Goal: Task Accomplishment & Management: Manage account settings

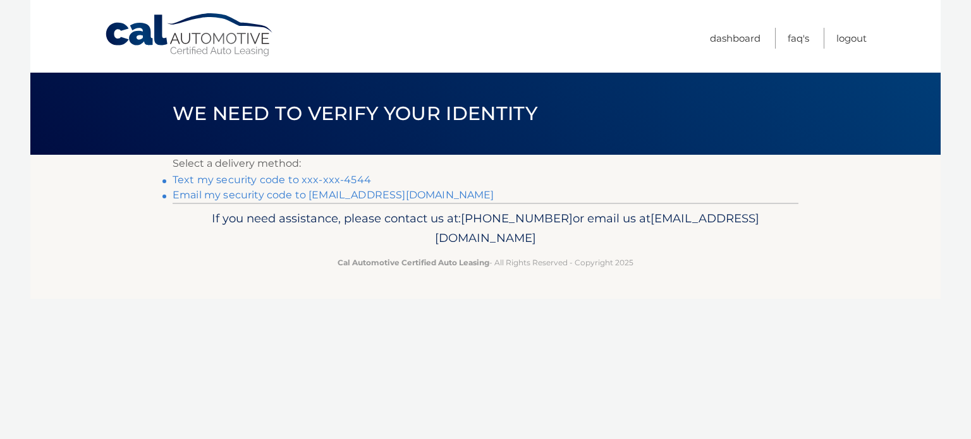
click at [306, 178] on link "Text my security code to xxx-xxx-4544" at bounding box center [272, 180] width 199 height 12
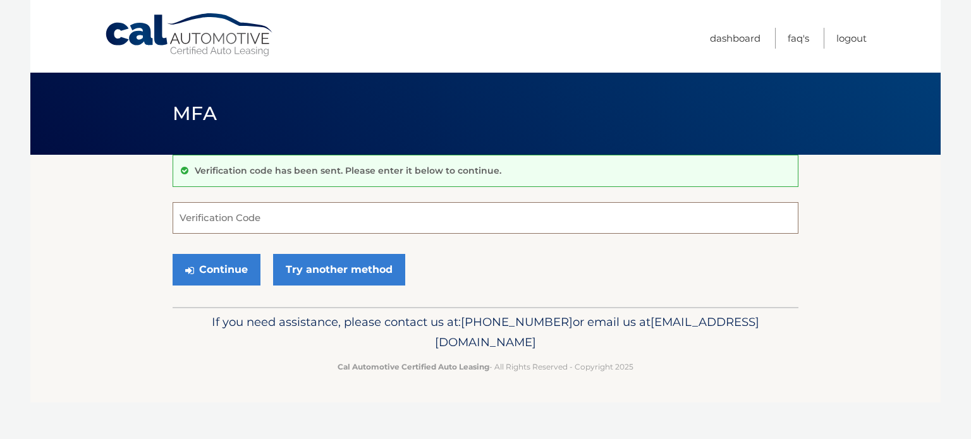
click at [254, 222] on input "Verification Code" at bounding box center [486, 218] width 626 height 32
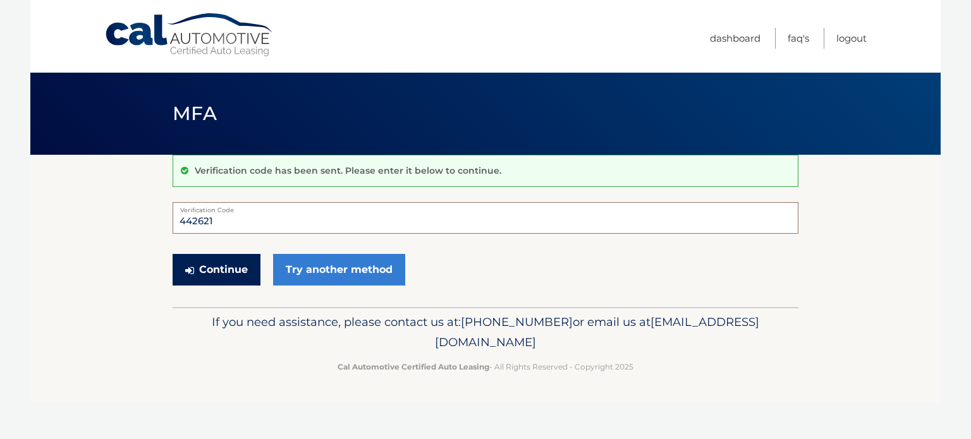
type input "442621"
click at [237, 270] on button "Continue" at bounding box center [217, 270] width 88 height 32
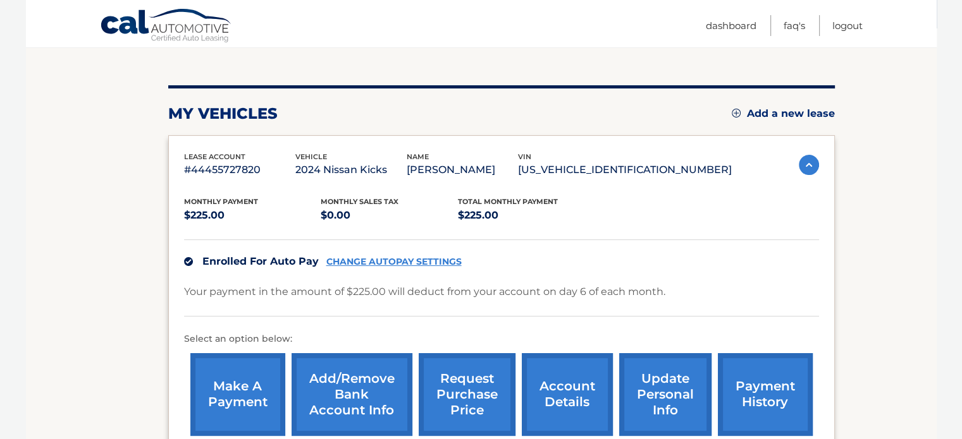
scroll to position [190, 0]
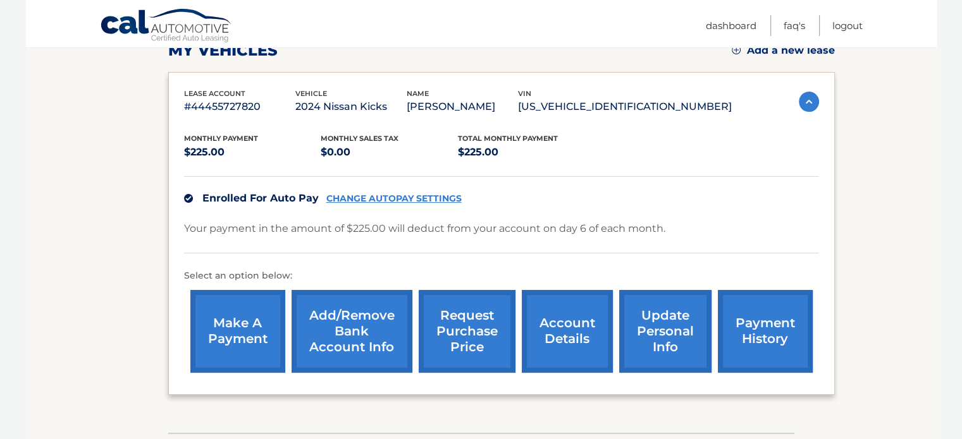
click at [327, 322] on link "Add/Remove bank account info" at bounding box center [351, 331] width 121 height 83
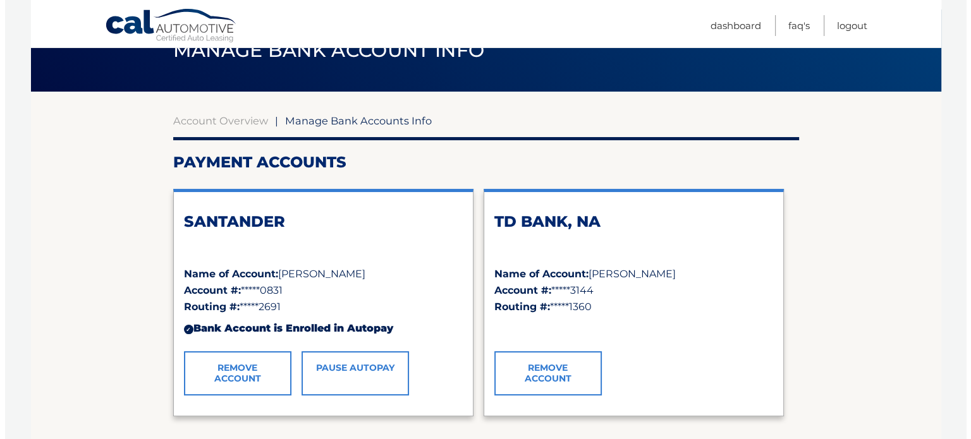
scroll to position [126, 0]
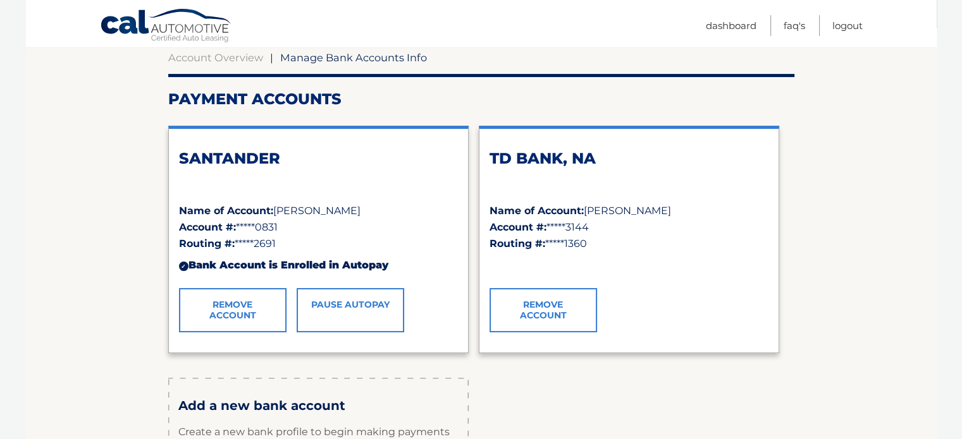
click at [259, 318] on link "Remove Account" at bounding box center [232, 310] width 107 height 44
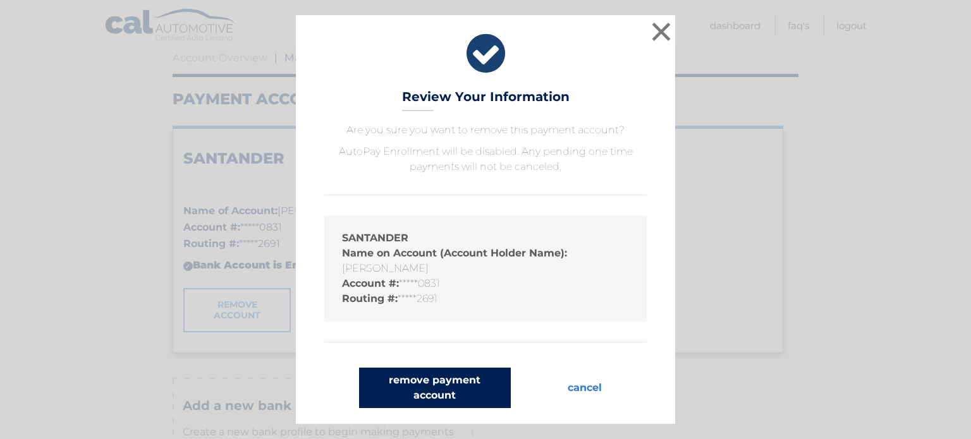
click at [408, 380] on button "remove payment account" at bounding box center [435, 388] width 152 height 40
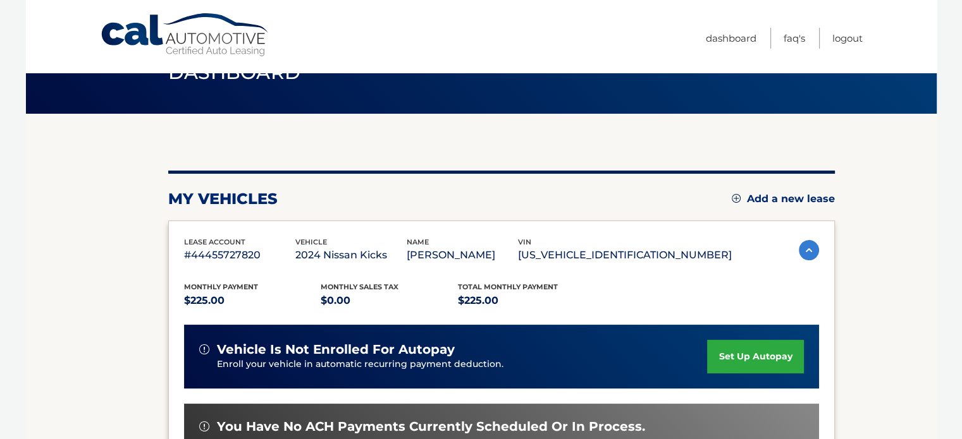
scroll to position [63, 0]
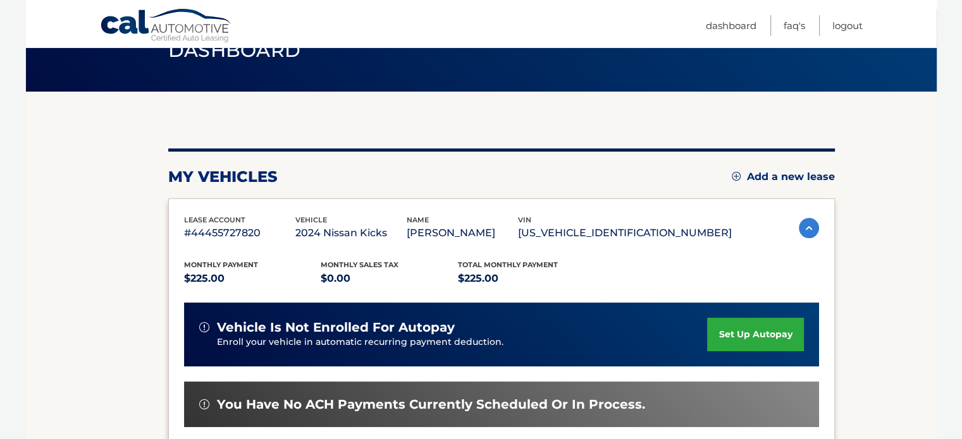
click at [743, 329] on link "set up autopay" at bounding box center [755, 335] width 96 height 34
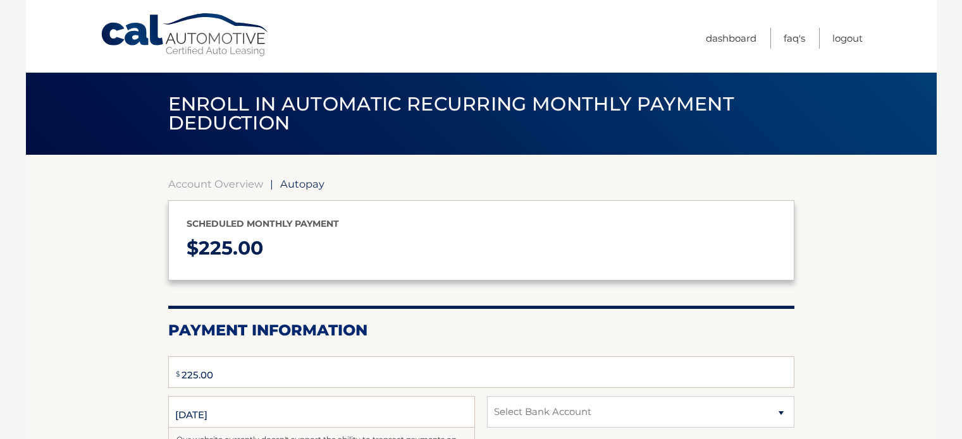
type input "225"
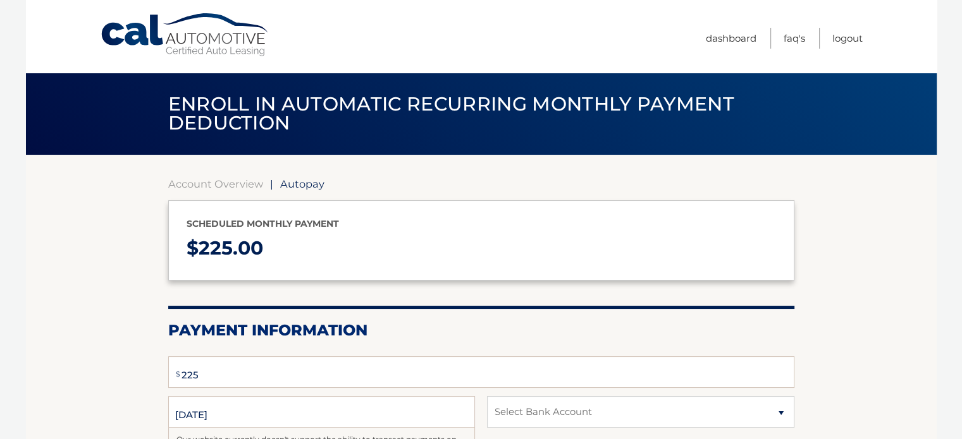
select select "NmQ4YmM5NWEtN2UwNy00OWU5LWJhODUtN2RkYzA4MGY1Zjdj"
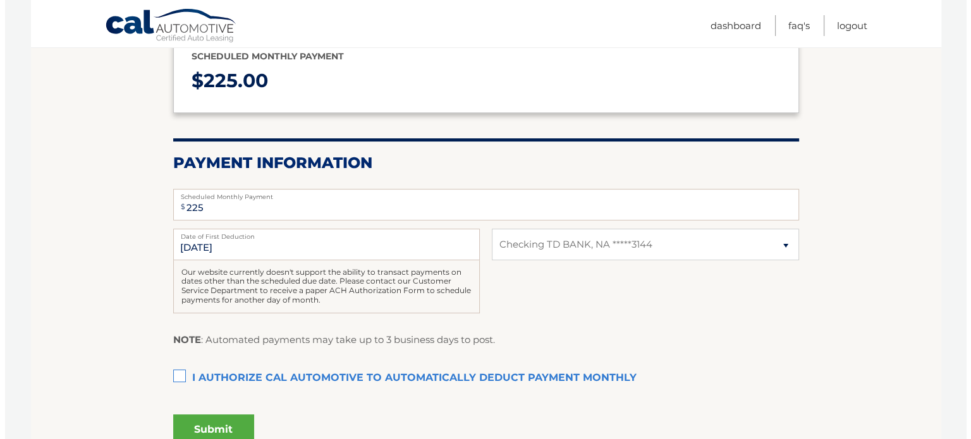
scroll to position [190, 0]
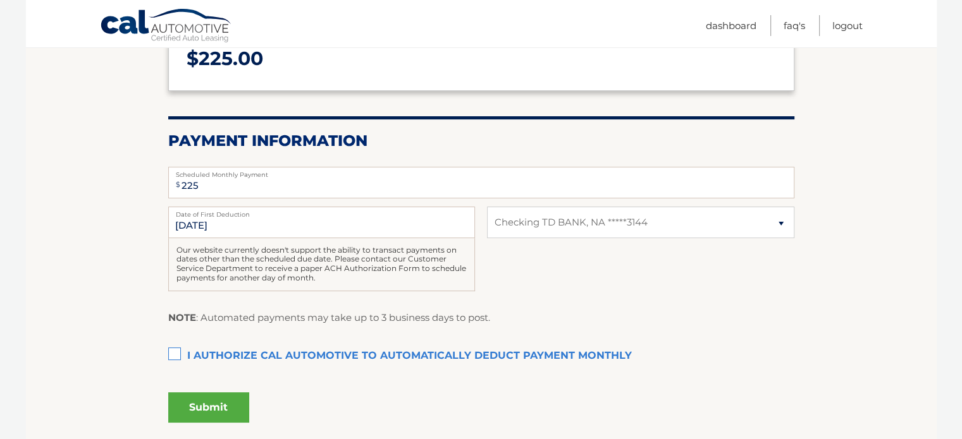
click at [171, 352] on label "I authorize cal automotive to automatically deduct payment monthly This checkbo…" at bounding box center [481, 356] width 626 height 25
click at [0, 0] on input "I authorize cal automotive to automatically deduct payment monthly This checkbo…" at bounding box center [0, 0] width 0 height 0
click at [188, 404] on button "Submit" at bounding box center [208, 408] width 81 height 30
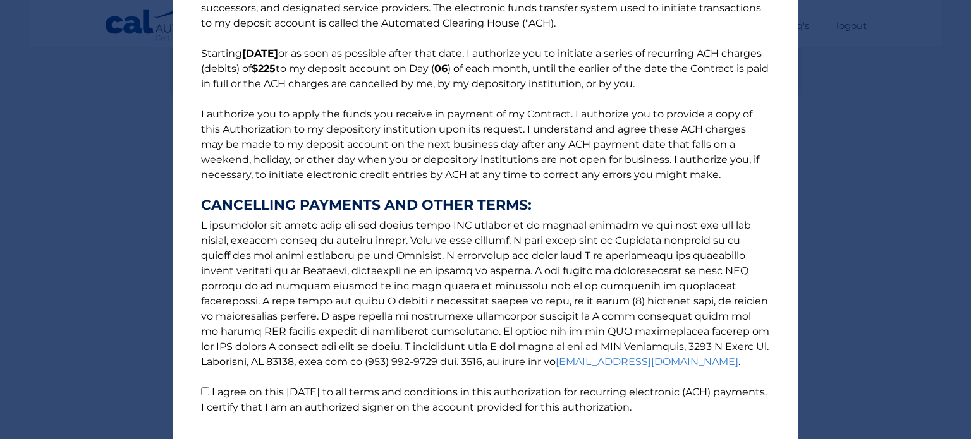
scroll to position [157, 0]
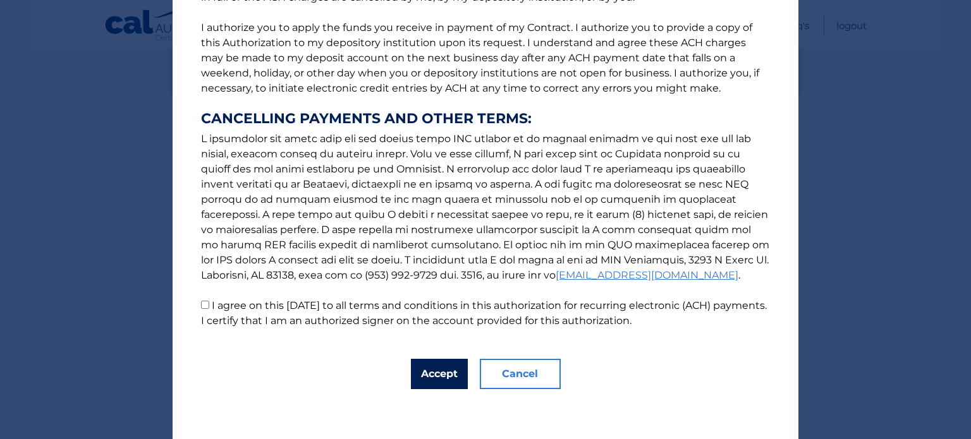
click at [440, 381] on button "Accept" at bounding box center [439, 374] width 57 height 30
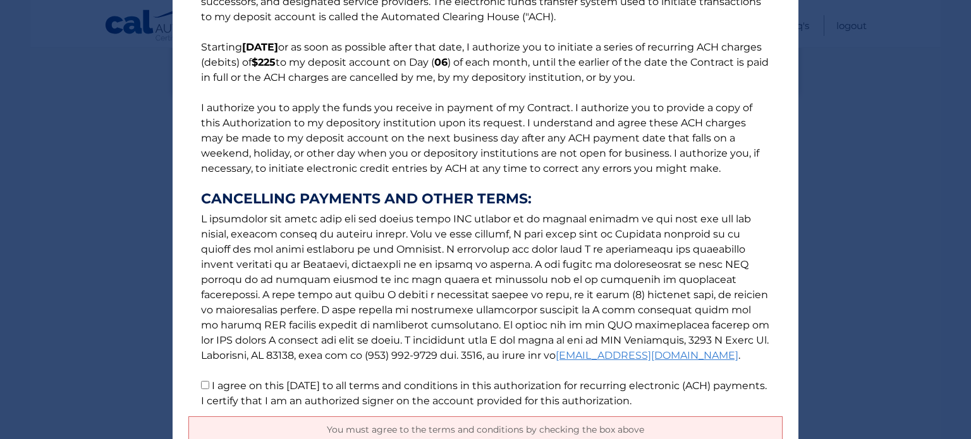
scroll to position [187, 0]
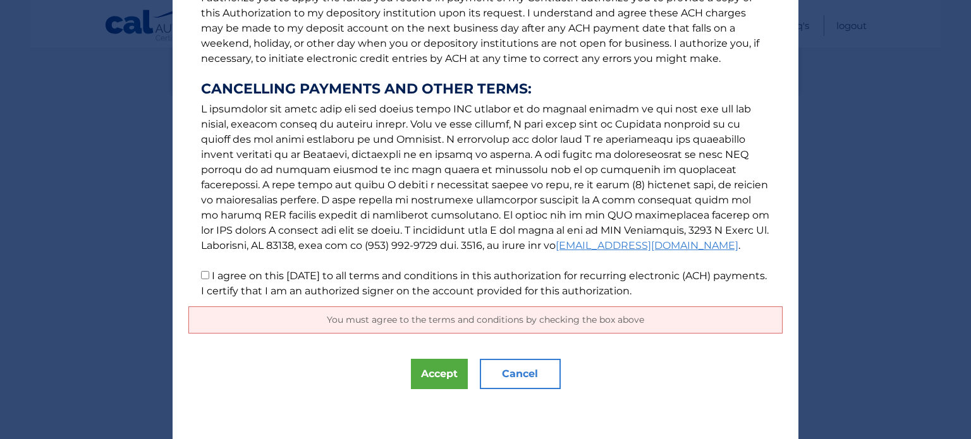
click at [194, 274] on p "The words "I" "me" and "my" mean any identified Customer who signs this Authori…" at bounding box center [485, 69] width 594 height 460
click at [205, 277] on p "The words "I" "me" and "my" mean any identified Customer who signs this Authori…" at bounding box center [485, 69] width 594 height 460
click at [201, 275] on input "I agree on this 09/02/2025 to all terms and conditions in this authorization fo…" at bounding box center [205, 275] width 8 height 8
checkbox input "true"
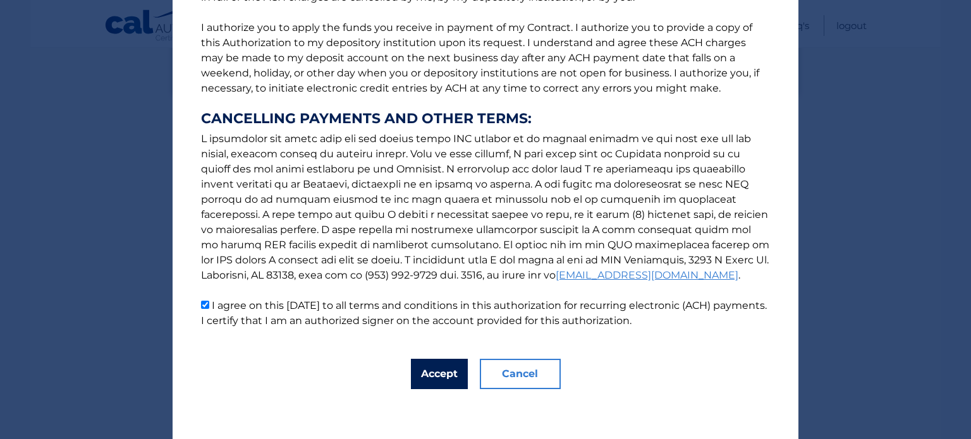
click at [441, 379] on button "Accept" at bounding box center [439, 374] width 57 height 30
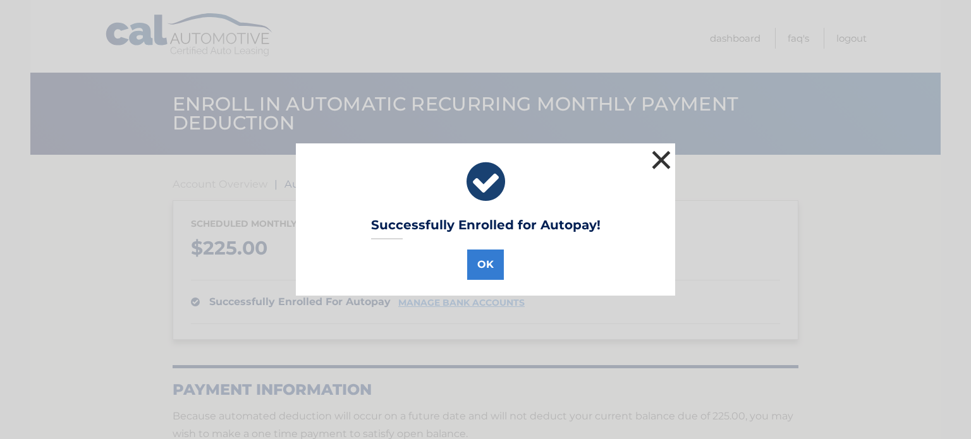
click at [664, 158] on button "×" at bounding box center [661, 159] width 25 height 25
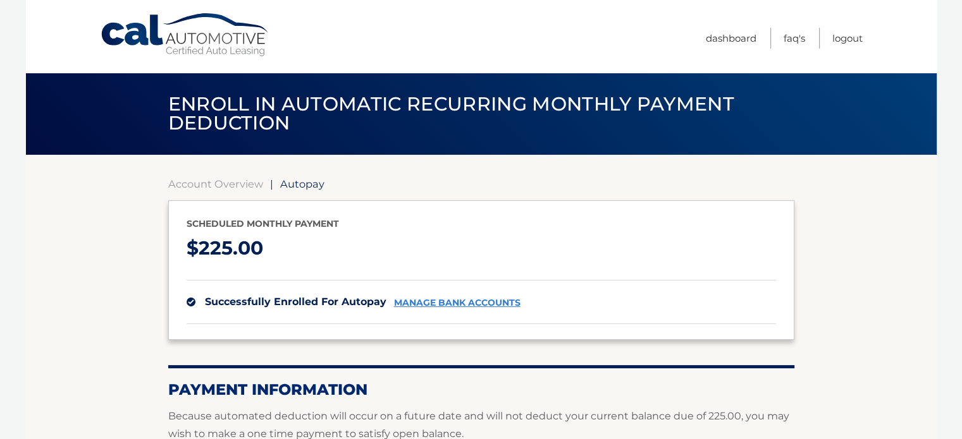
scroll to position [63, 0]
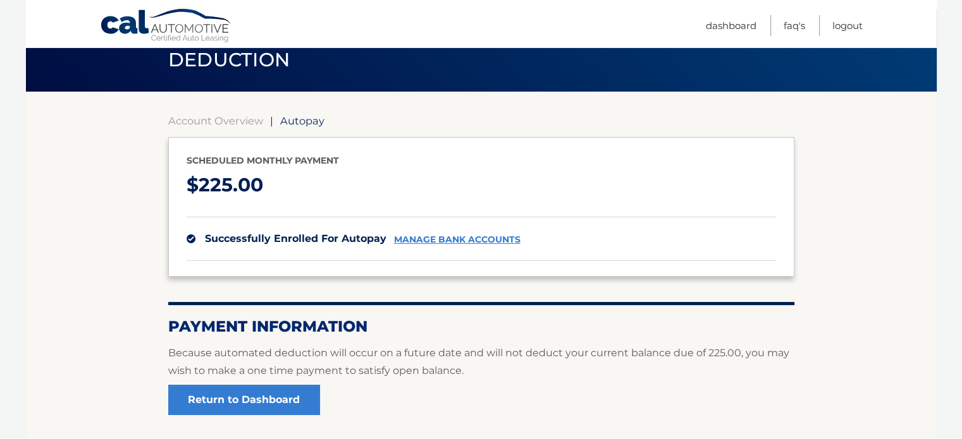
click at [501, 240] on link "manage bank accounts" at bounding box center [457, 240] width 126 height 11
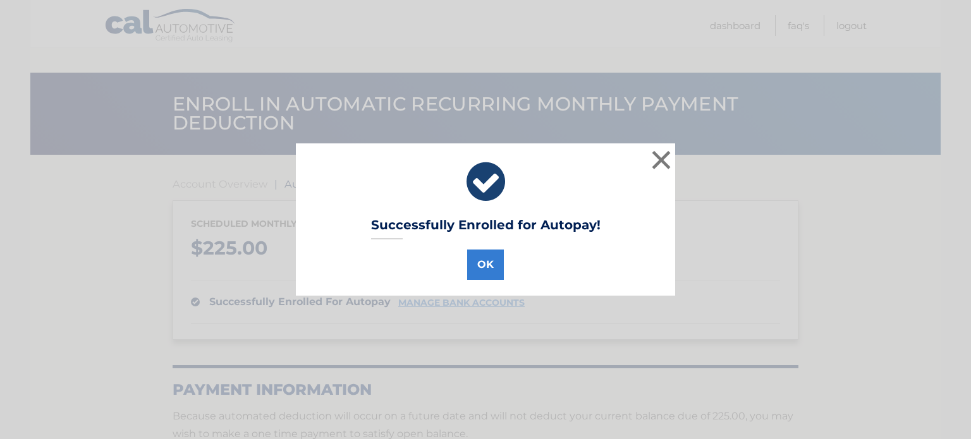
scroll to position [63, 0]
